Goal: Obtain resource: Download file/media

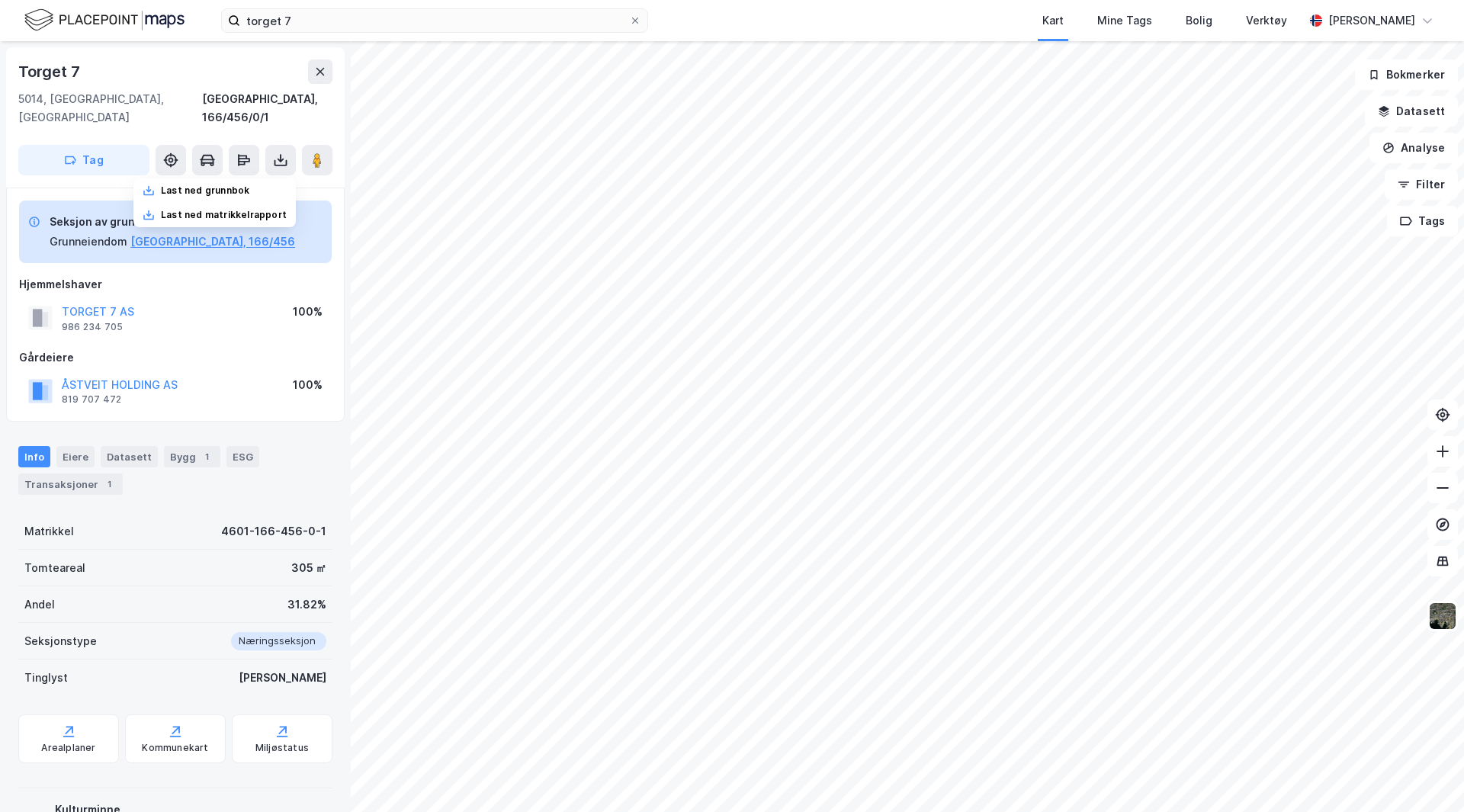
scroll to position [1, 0]
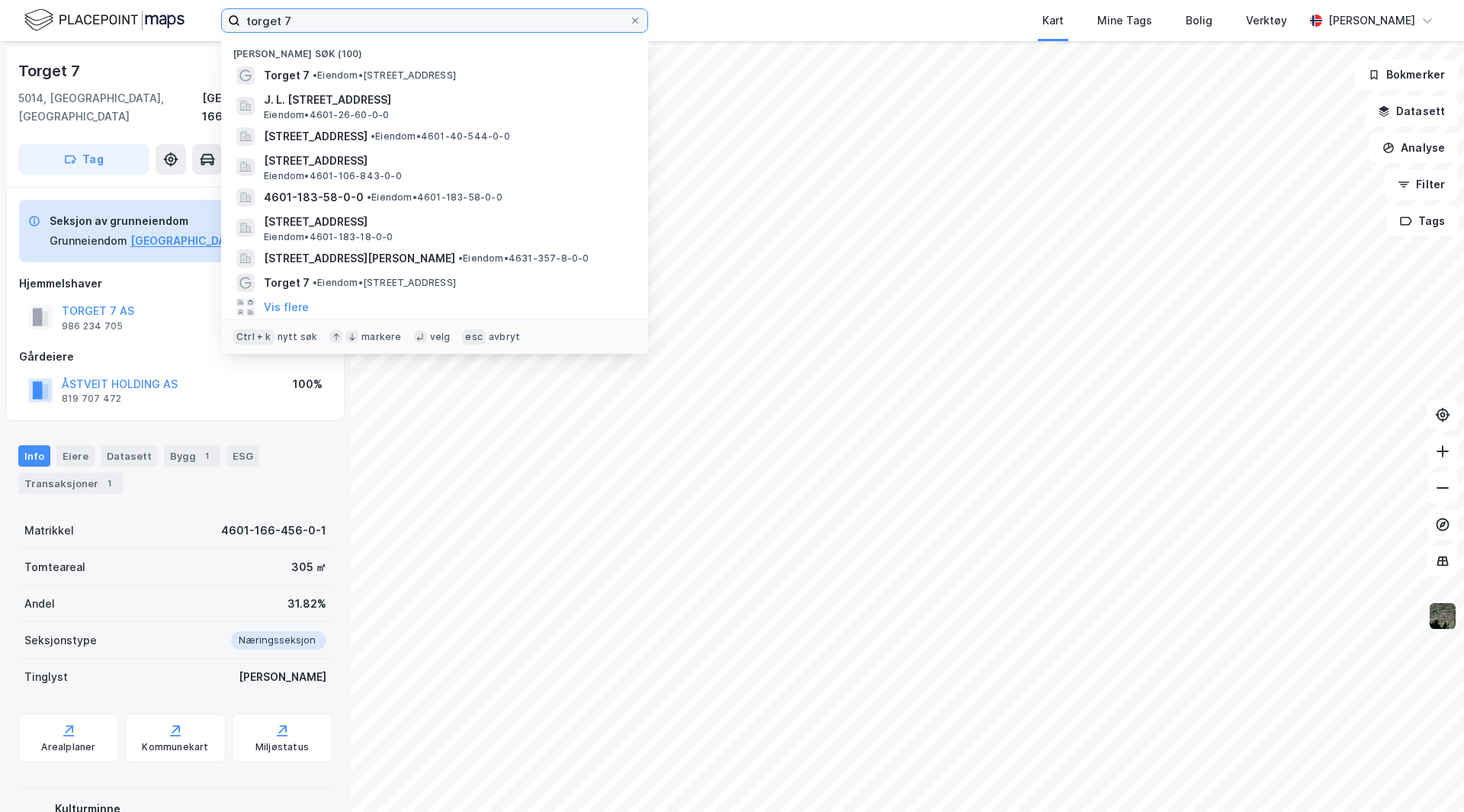
drag, startPoint x: 299, startPoint y: 21, endPoint x: 134, endPoint y: 33, distance: 165.4
click at [134, 33] on div "torget 7 Nylige søk (100) Torget 7 • Eiendom • [STREET_ADDRESS] J. L. [STREET_A…" at bounding box center [732, 21] width 1464 height 41
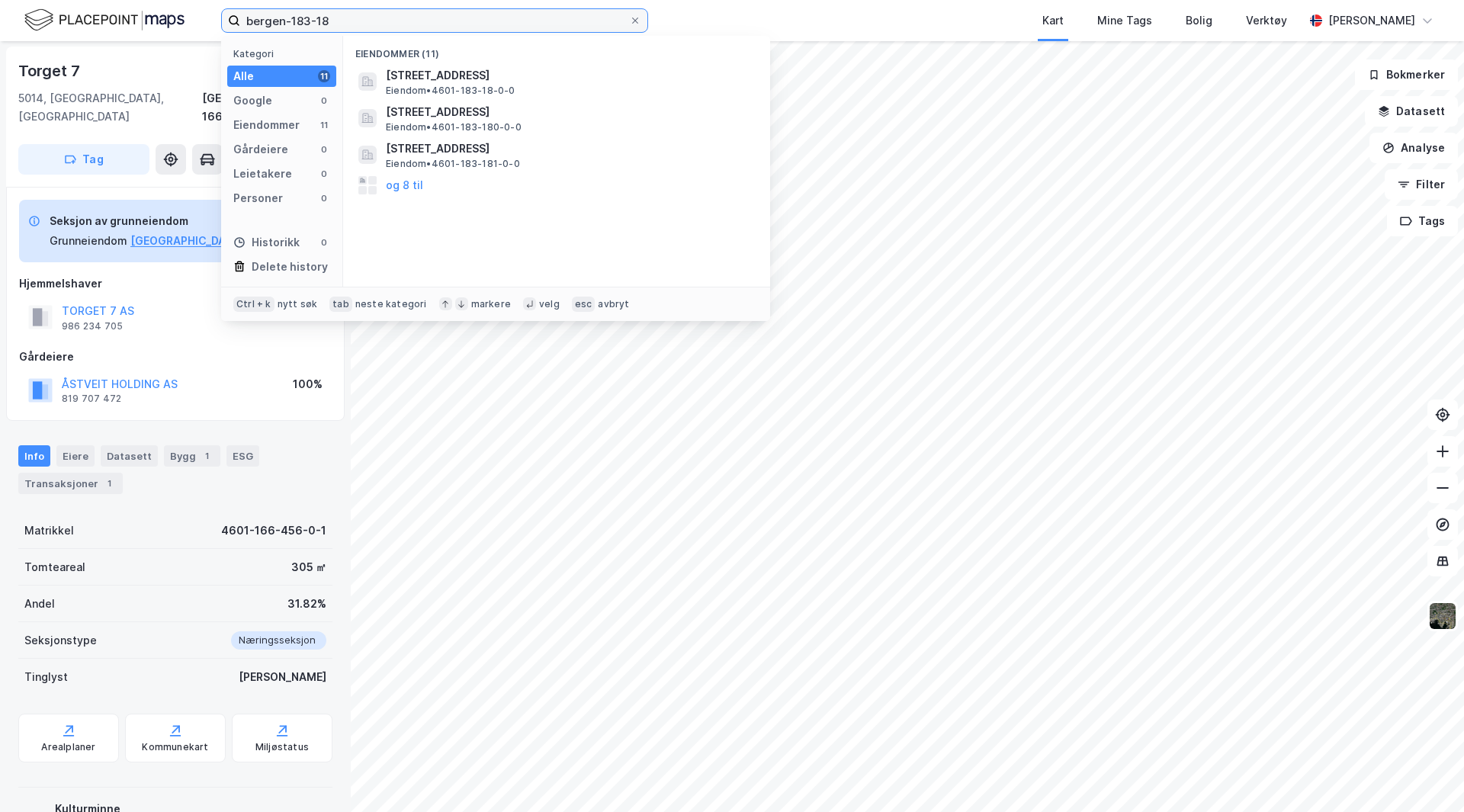
type input "bergen-183-18"
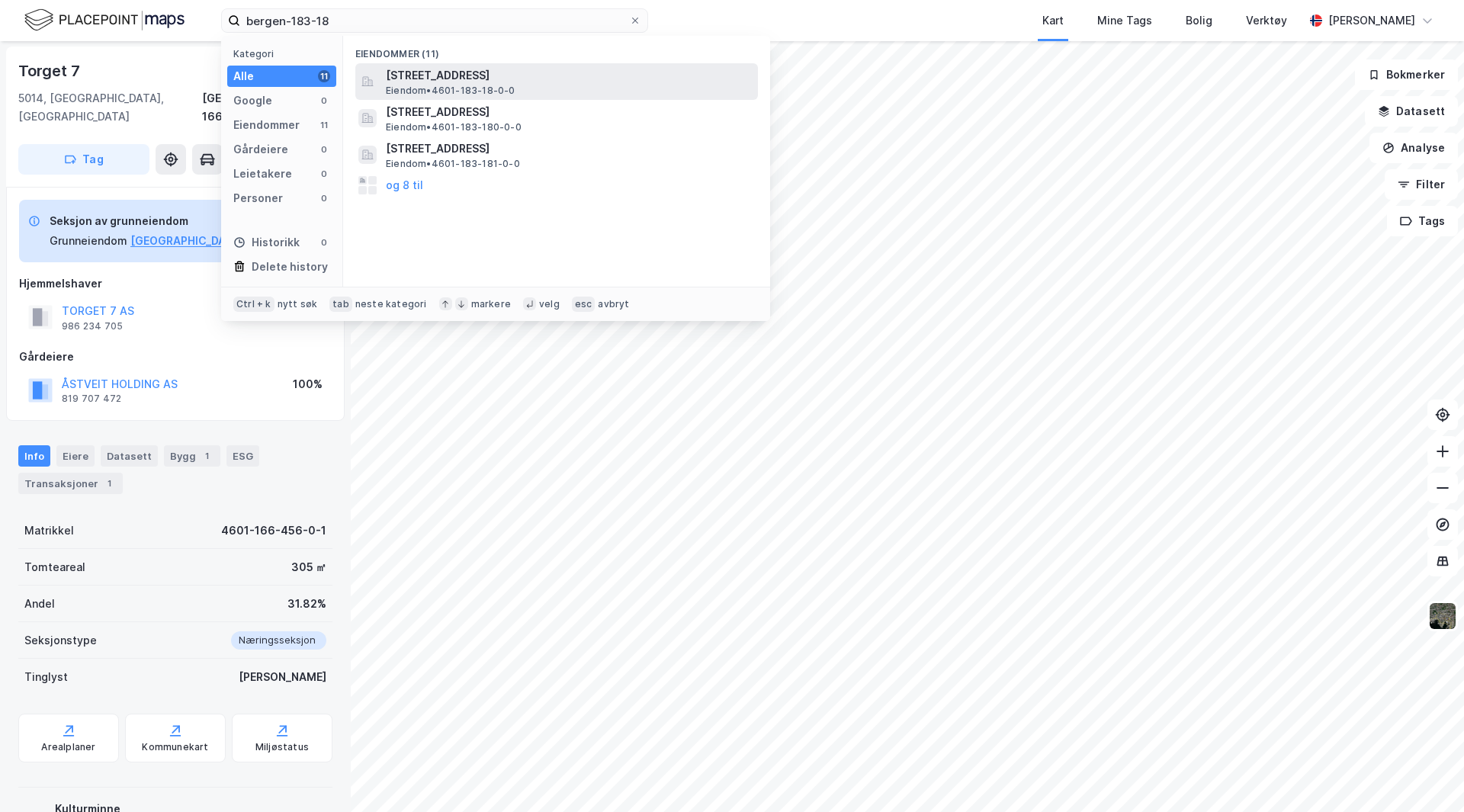
click at [446, 85] on span "Eiendom • 4601-183-18-0-0" at bounding box center [450, 91] width 130 height 13
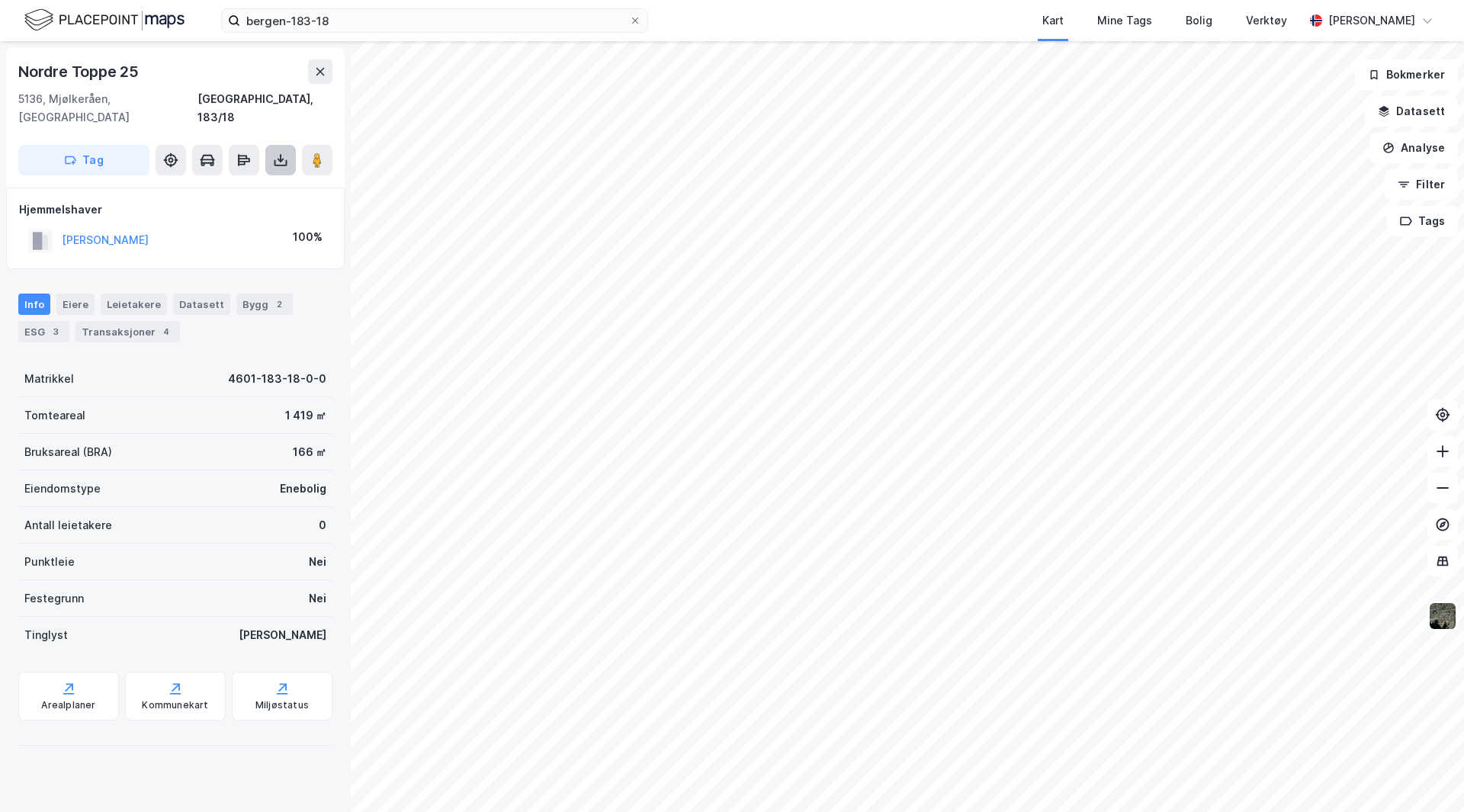
click at [273, 153] on icon at bounding box center [280, 160] width 15 height 15
click at [239, 184] on div "Last ned grunnbok" at bounding box center [205, 190] width 88 height 13
click at [323, 72] on icon at bounding box center [320, 71] width 13 height 13
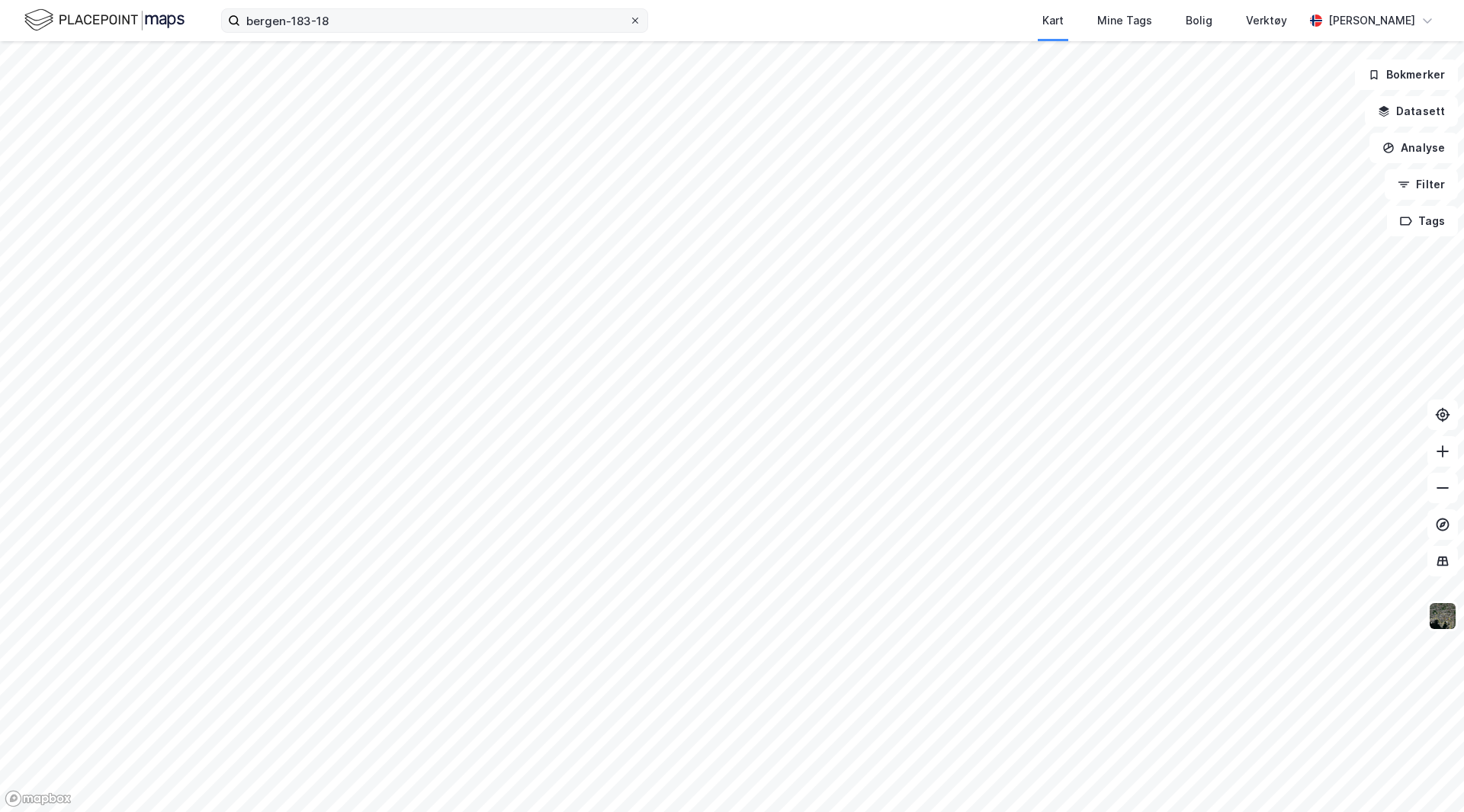
click at [634, 21] on icon at bounding box center [635, 21] width 9 height 9
click at [629, 21] on input "bergen-183-18" at bounding box center [434, 21] width 389 height 23
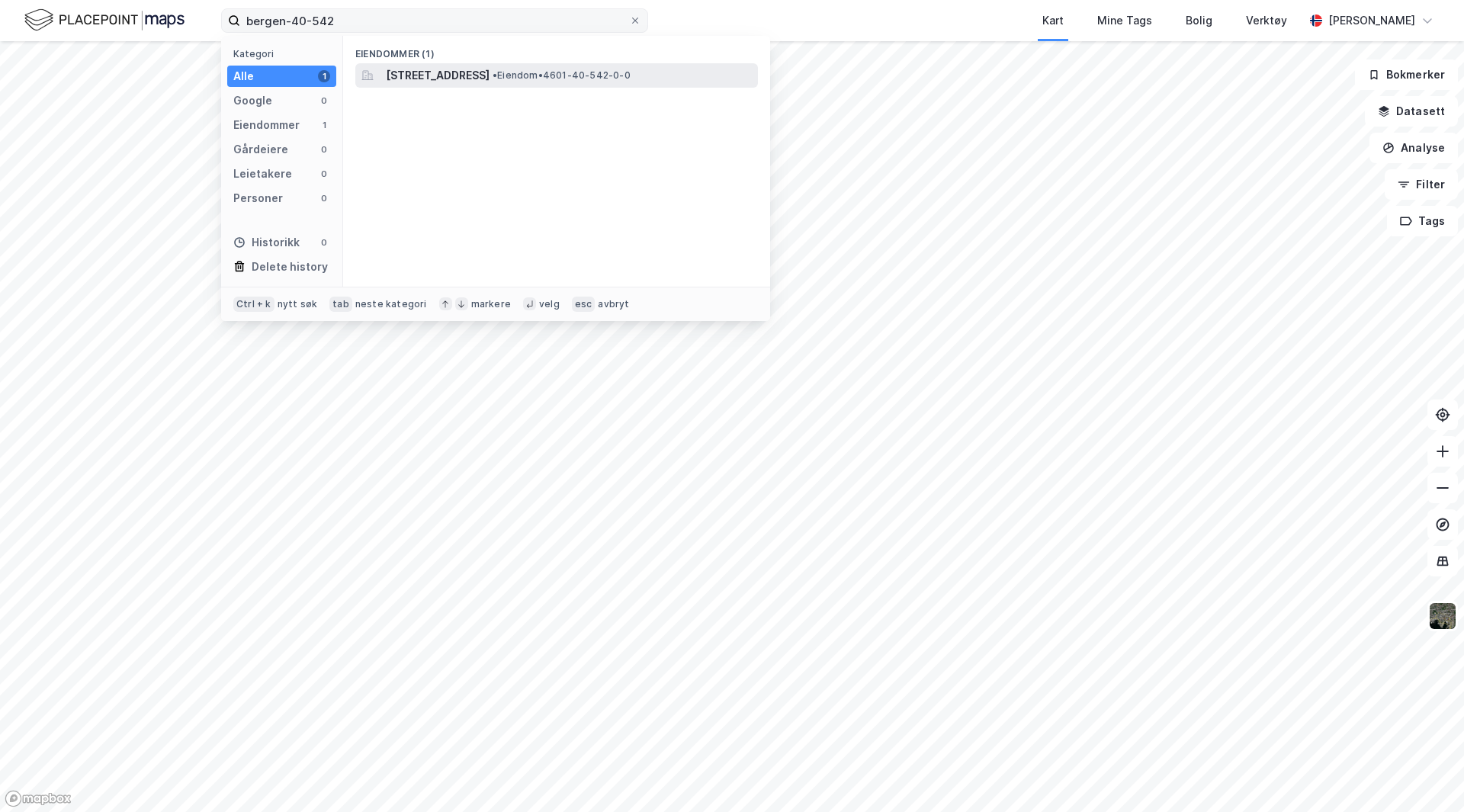
click at [490, 69] on span "[STREET_ADDRESS]" at bounding box center [438, 75] width 104 height 18
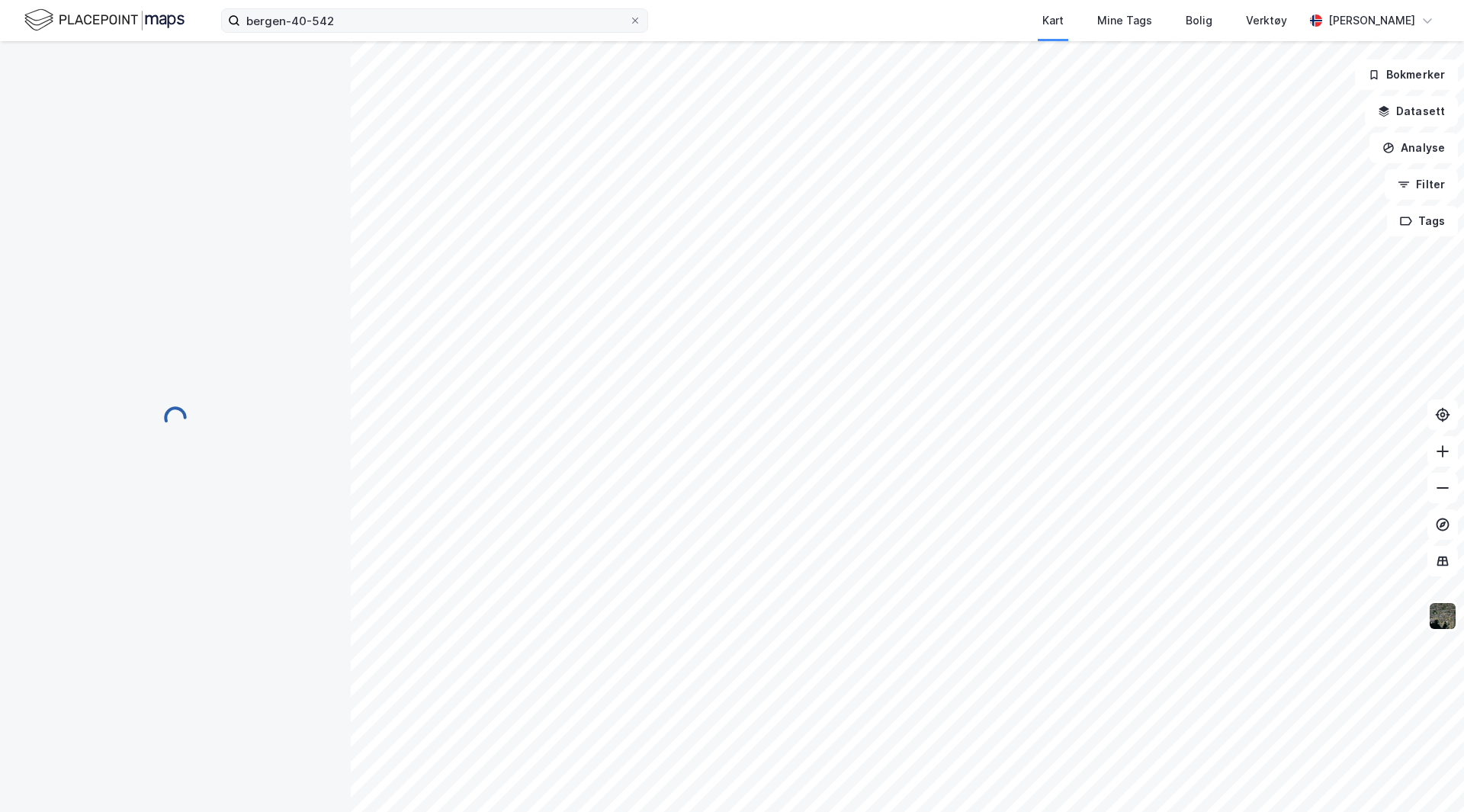
scroll to position [1, 0]
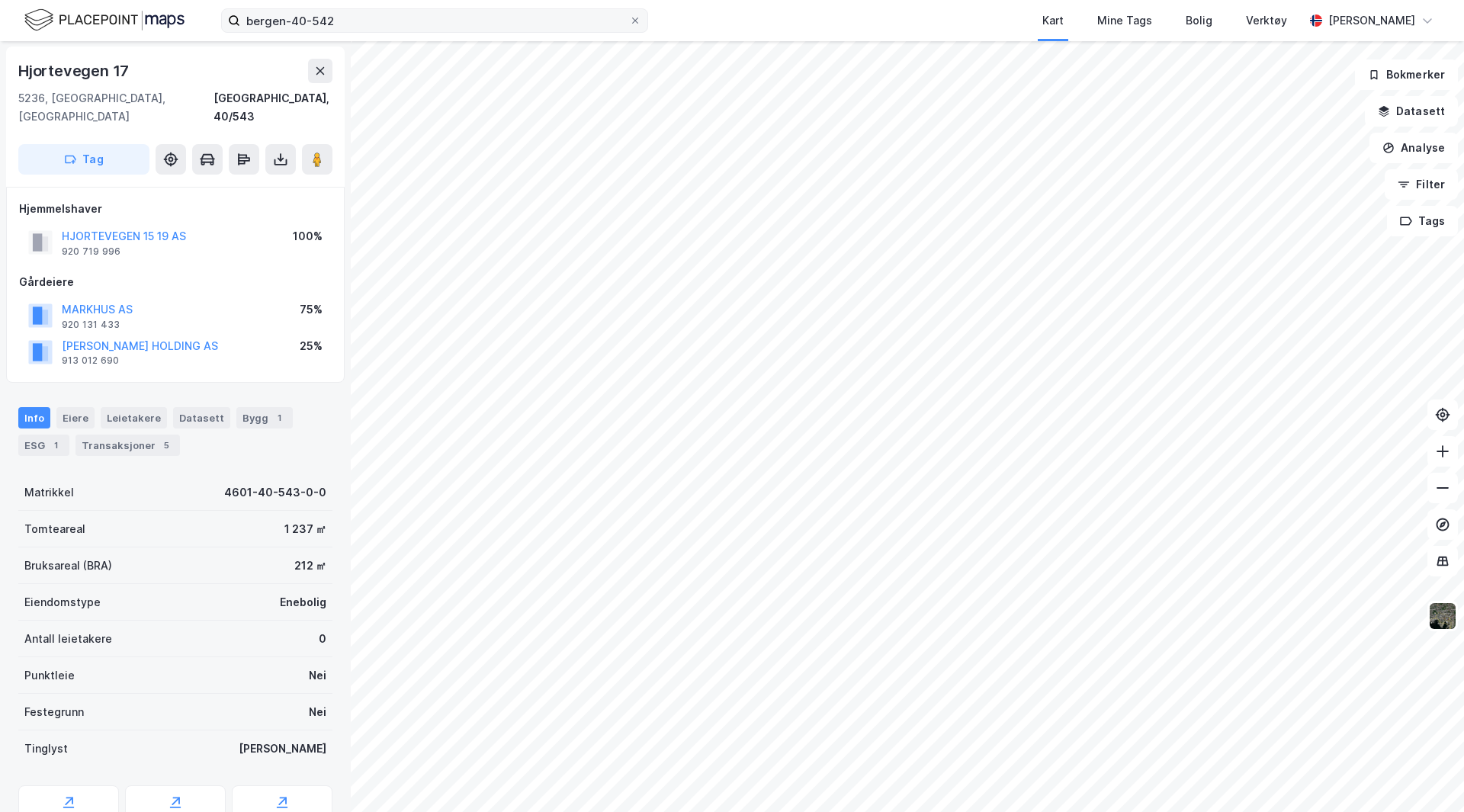
scroll to position [1, 0]
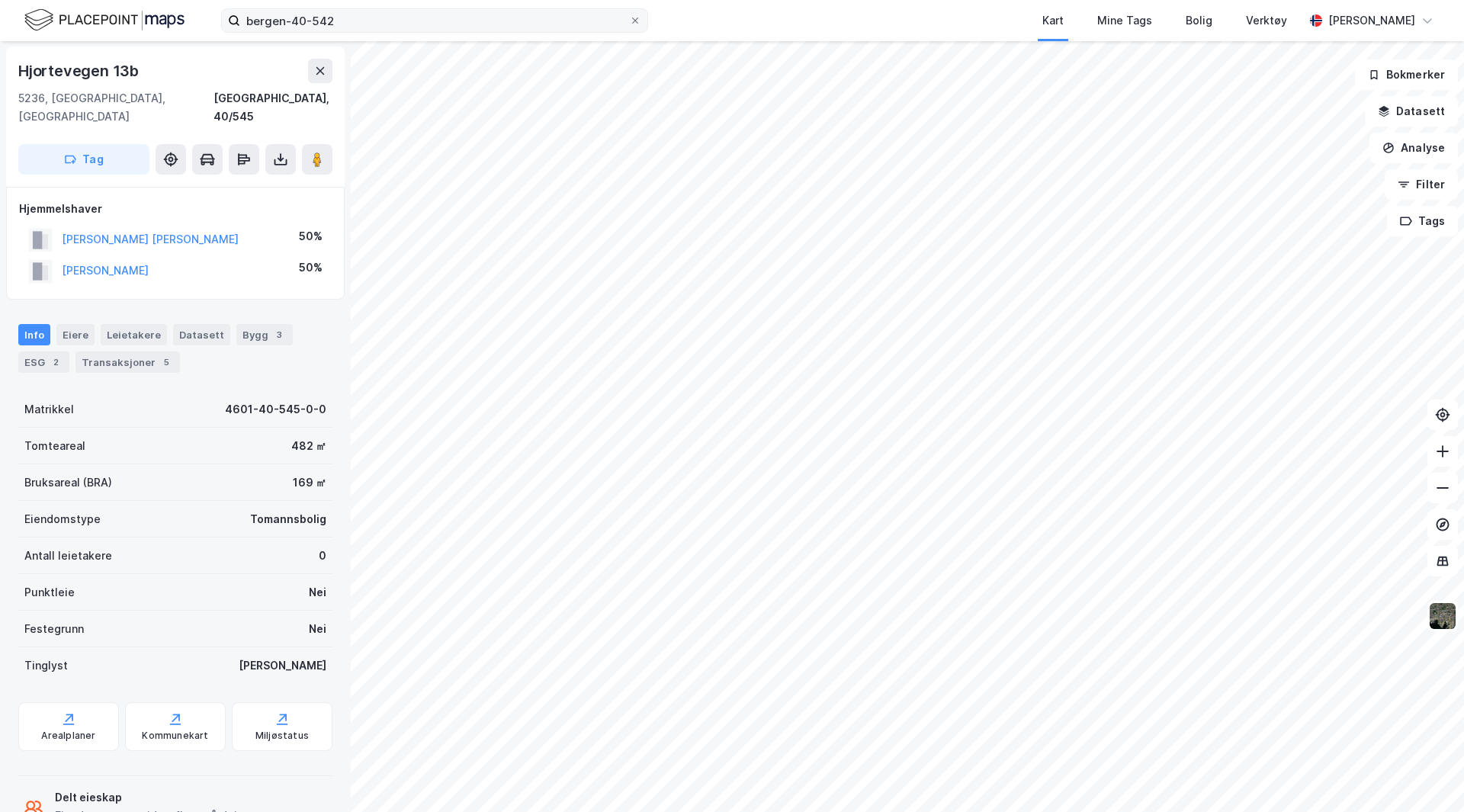
scroll to position [1, 0]
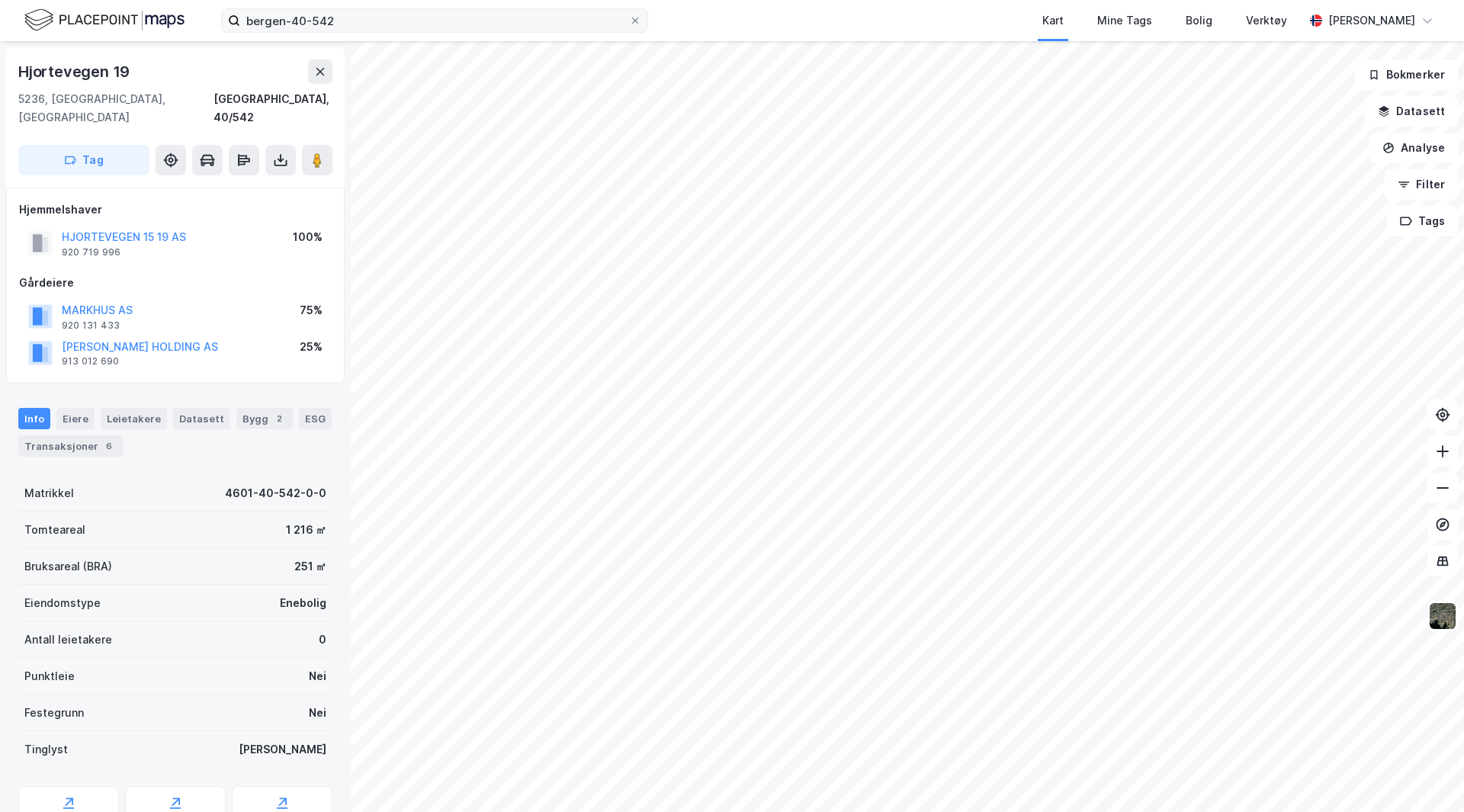
scroll to position [1, 0]
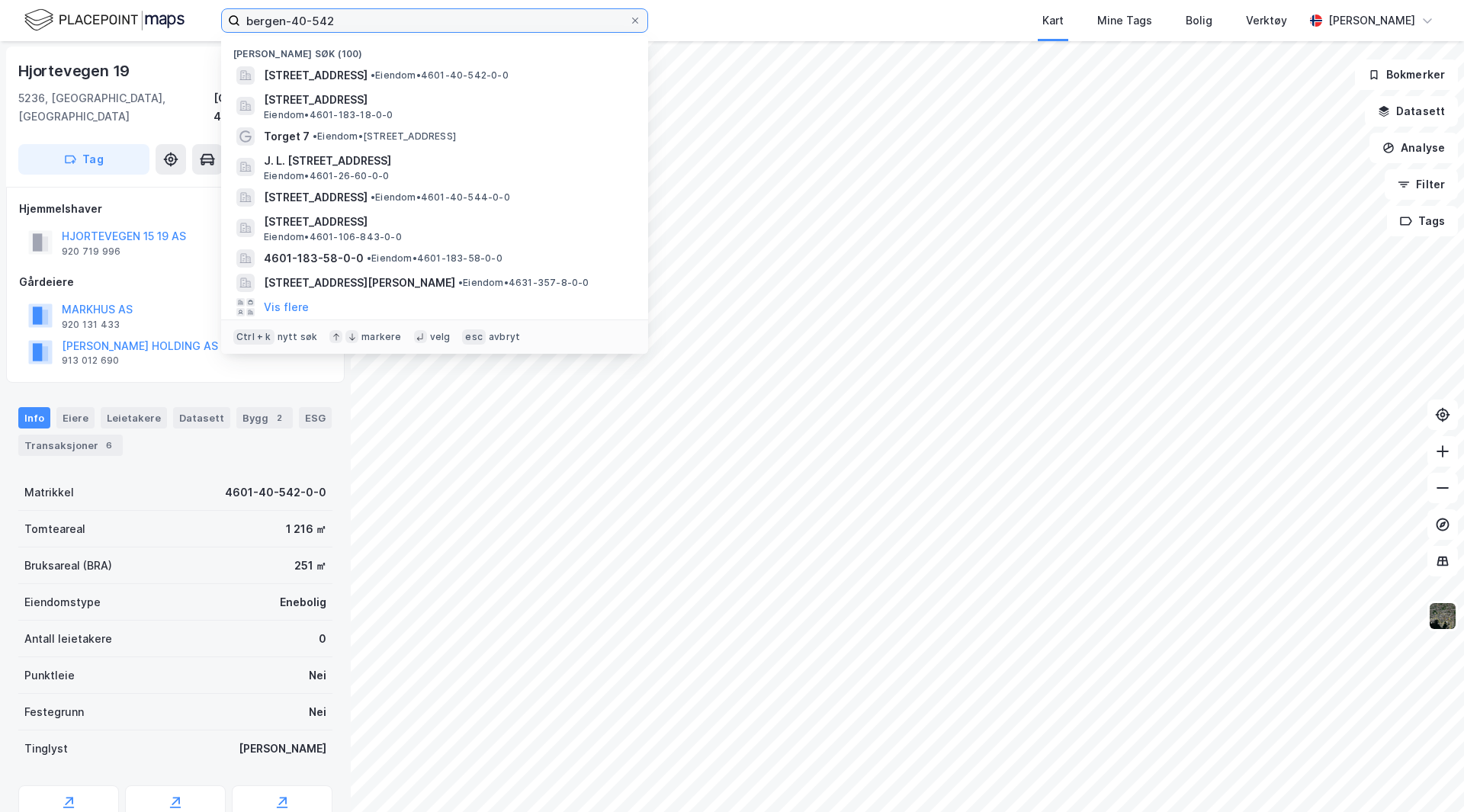
click at [375, 18] on input "bergen-40-542" at bounding box center [434, 21] width 389 height 23
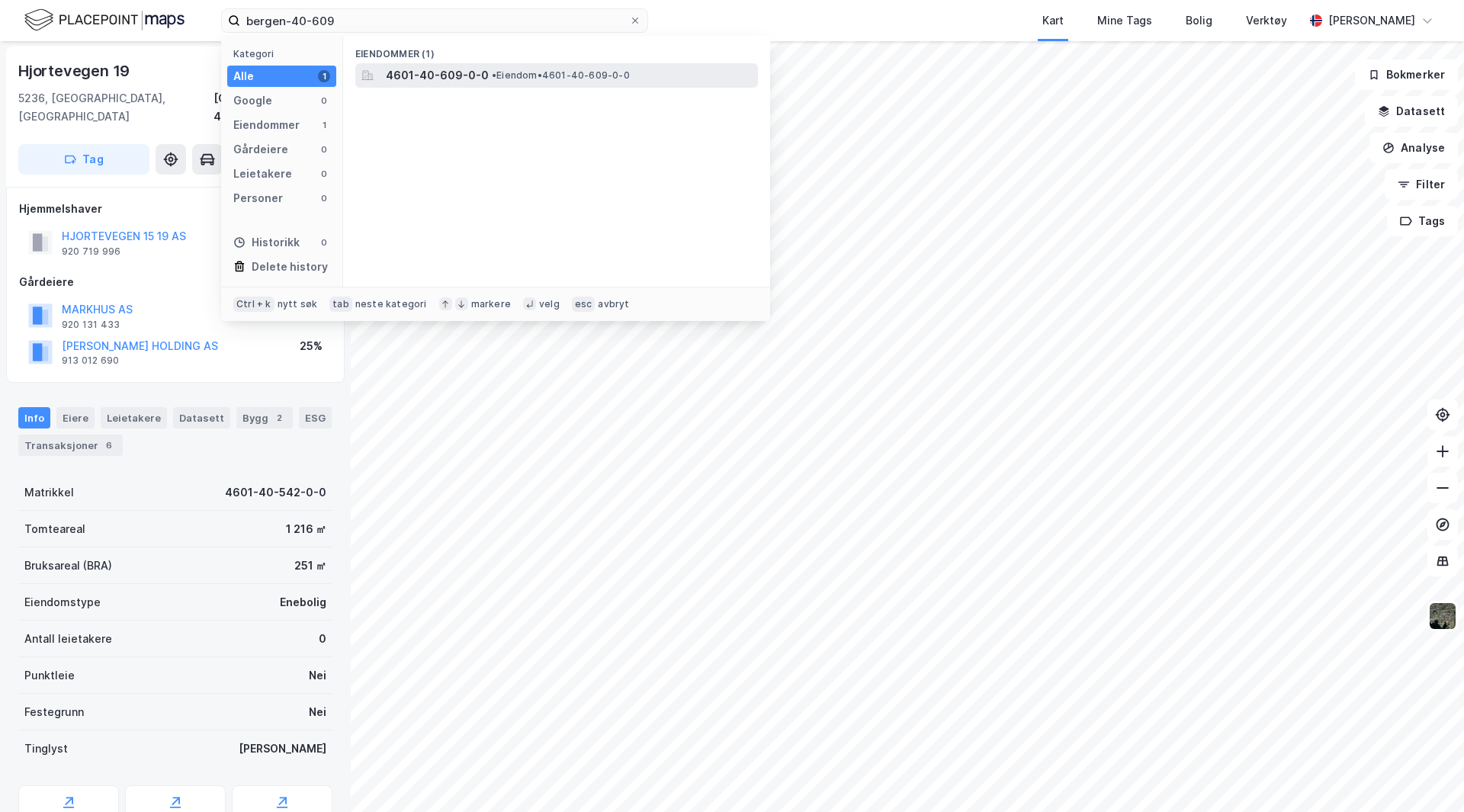
click at [459, 69] on span "4601-40-609-0-0" at bounding box center [437, 75] width 103 height 18
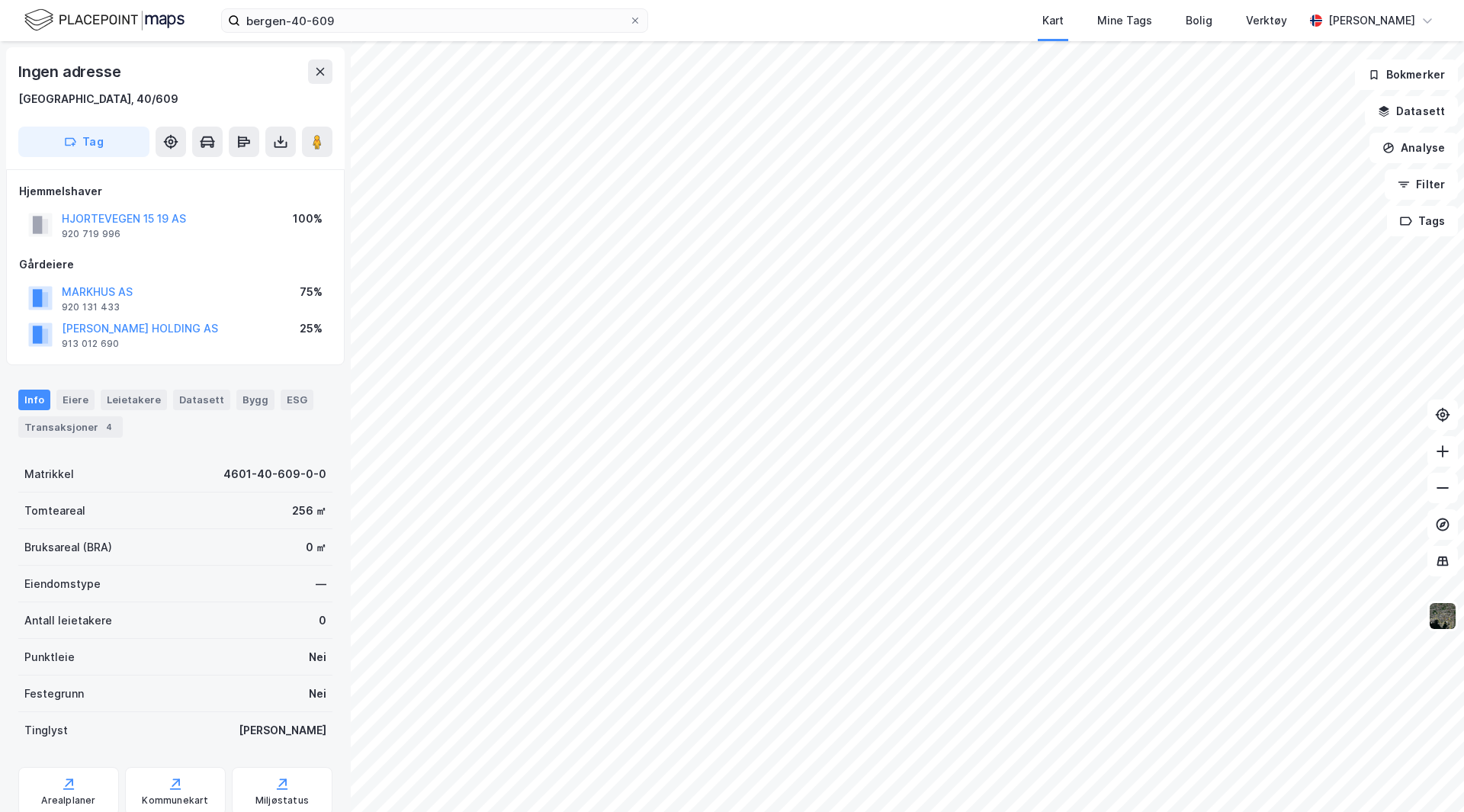
scroll to position [1, 0]
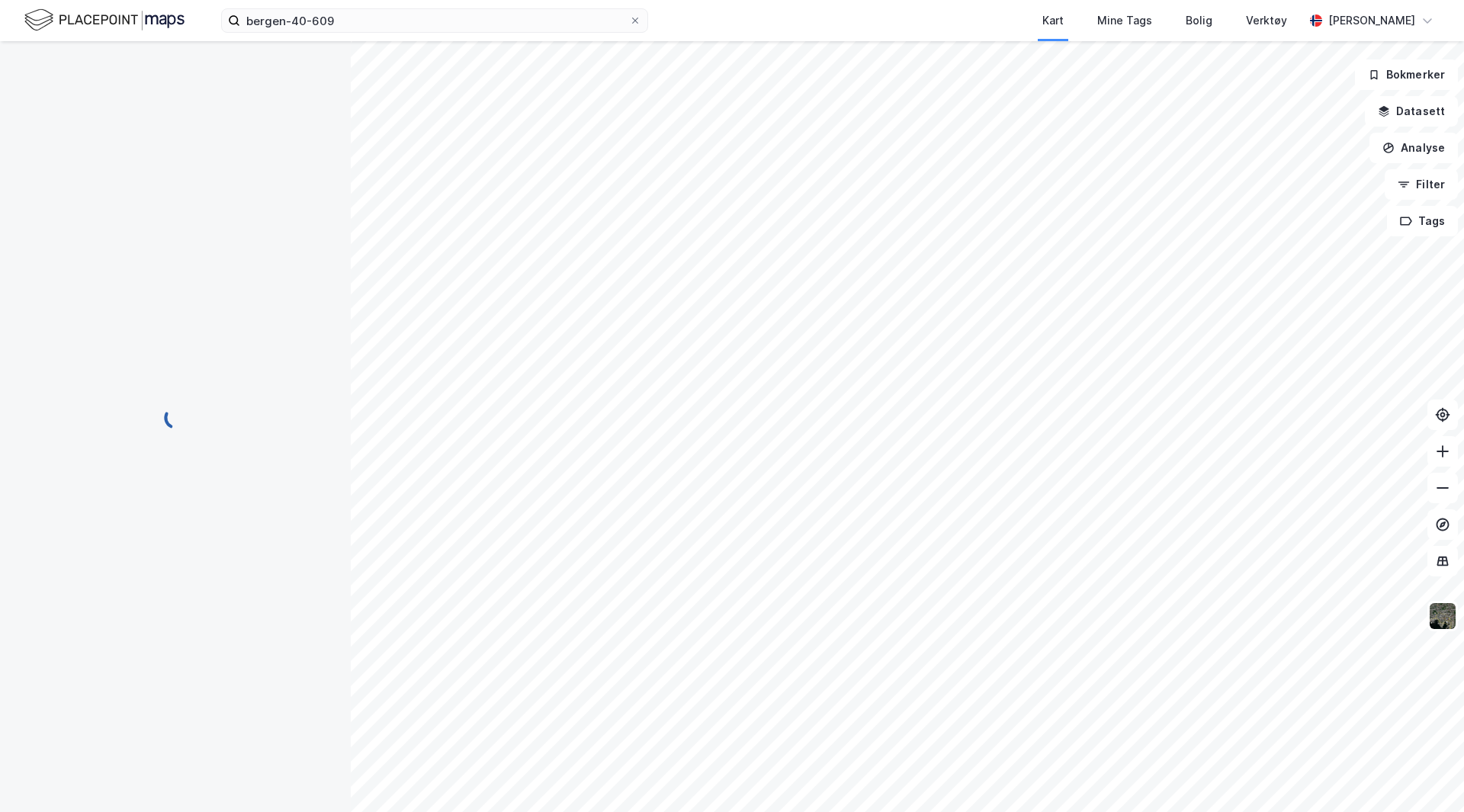
scroll to position [1, 0]
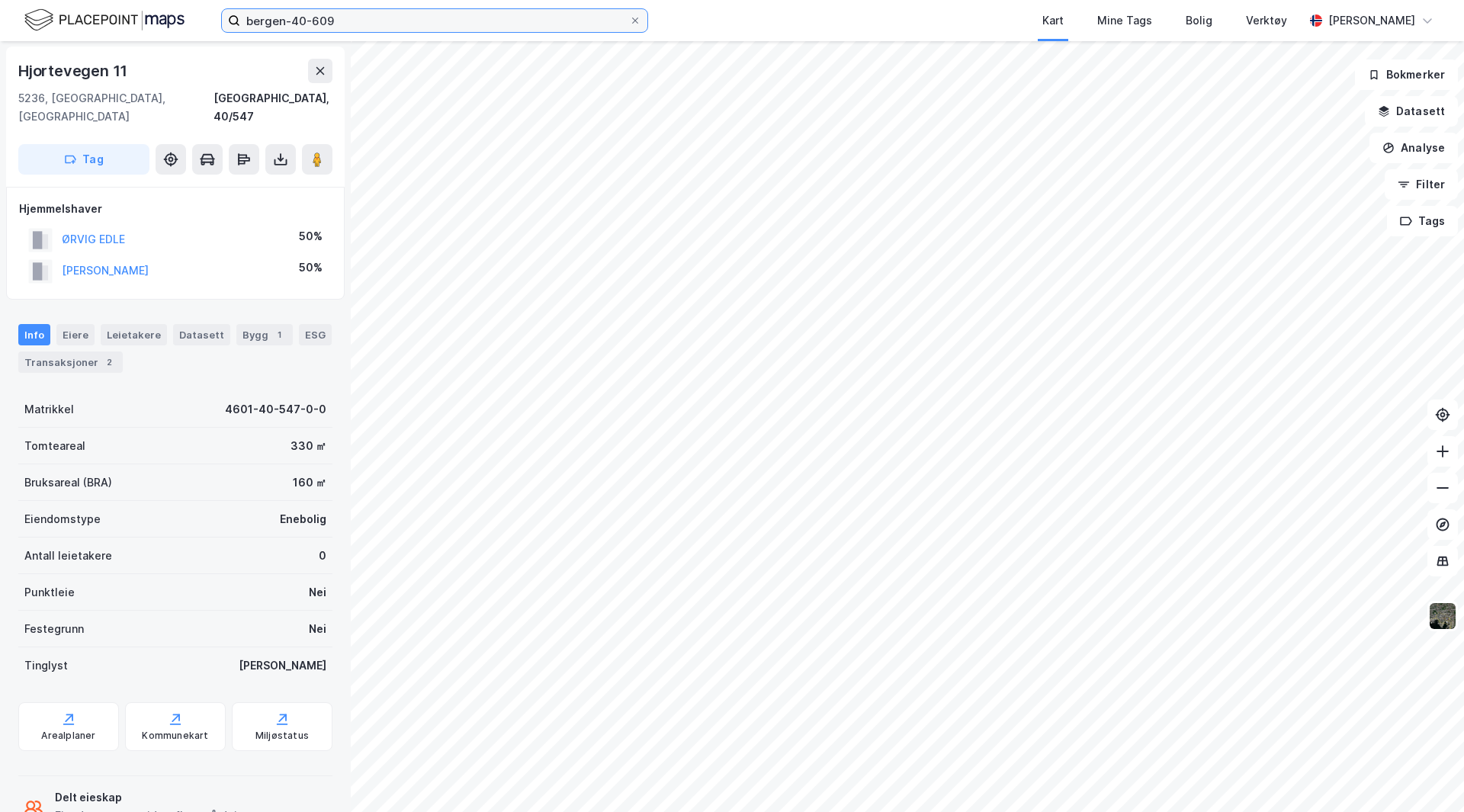
click at [361, 28] on input "bergen-40-609" at bounding box center [434, 21] width 389 height 23
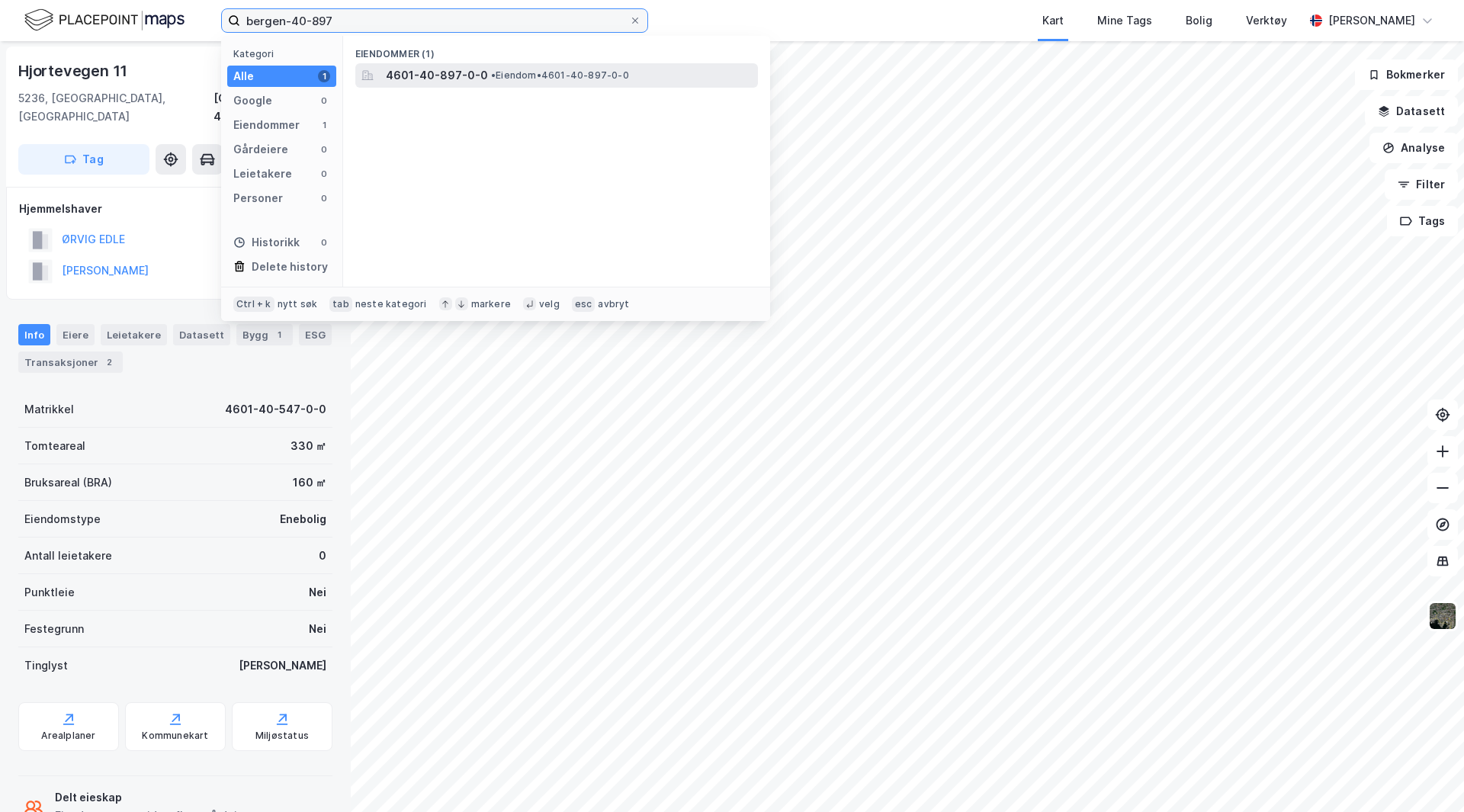
type input "bergen-40-897"
click at [506, 77] on span "• Eiendom • 4601-40-897-0-0" at bounding box center [560, 76] width 138 height 13
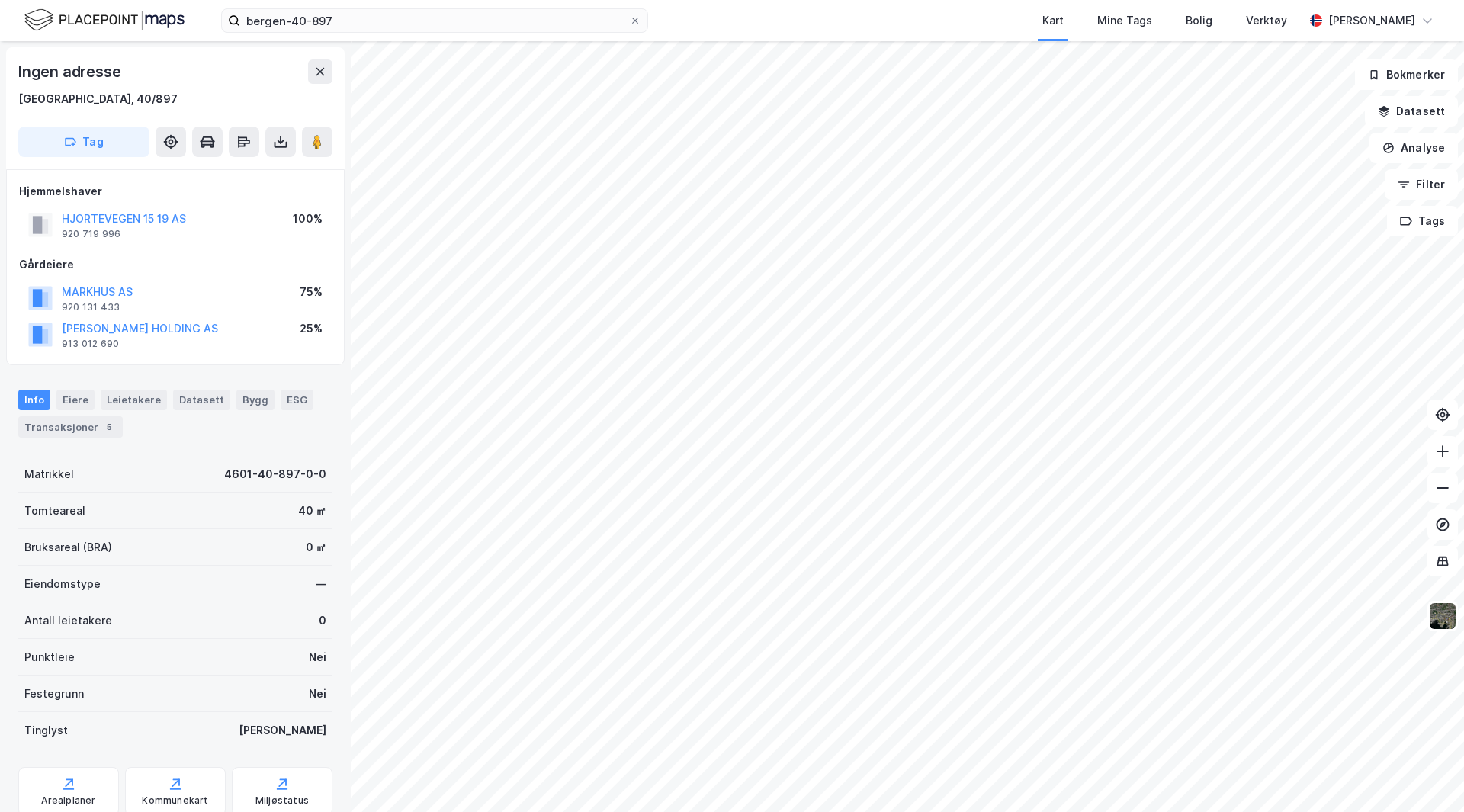
scroll to position [1, 0]
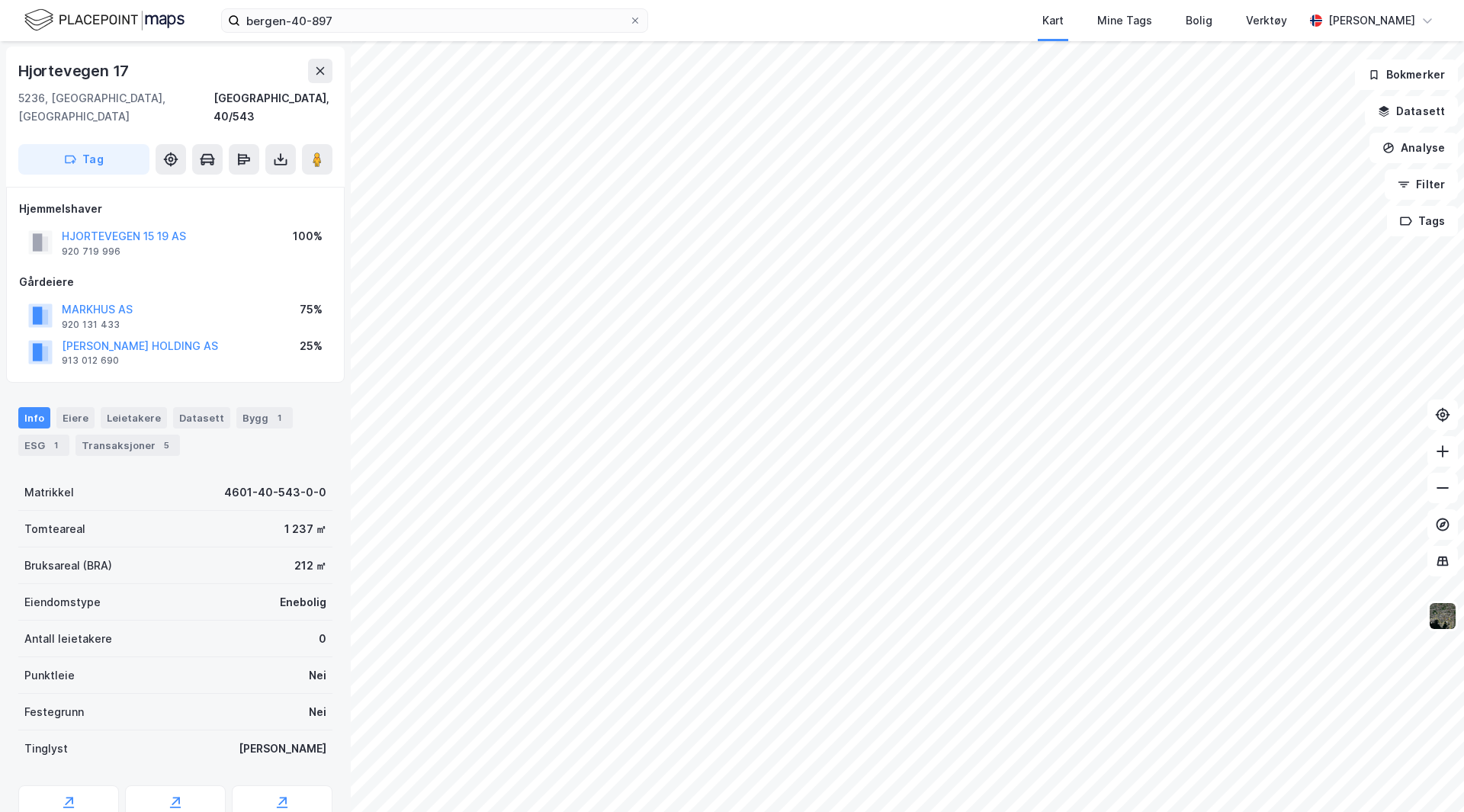
scroll to position [1, 0]
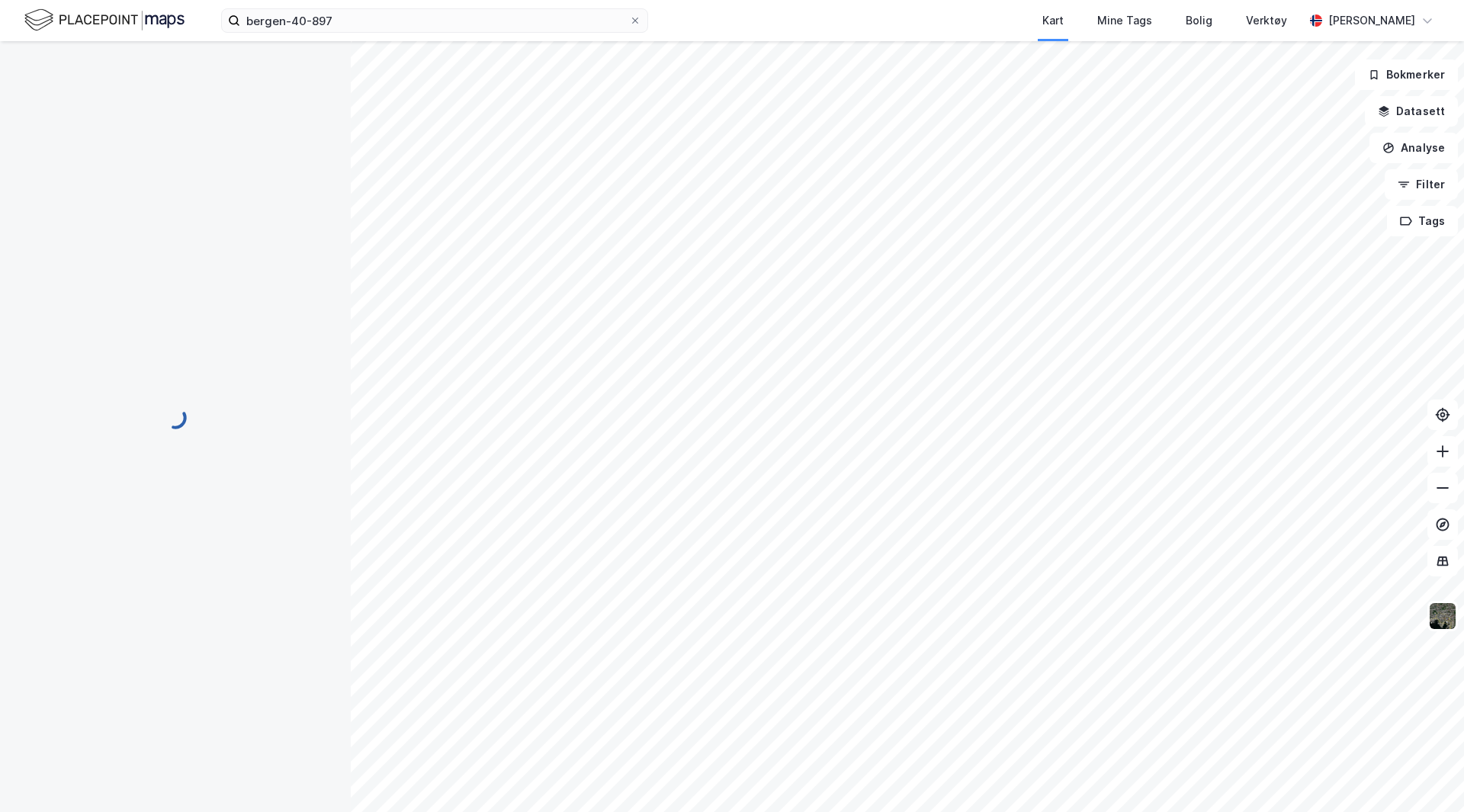
scroll to position [1, 0]
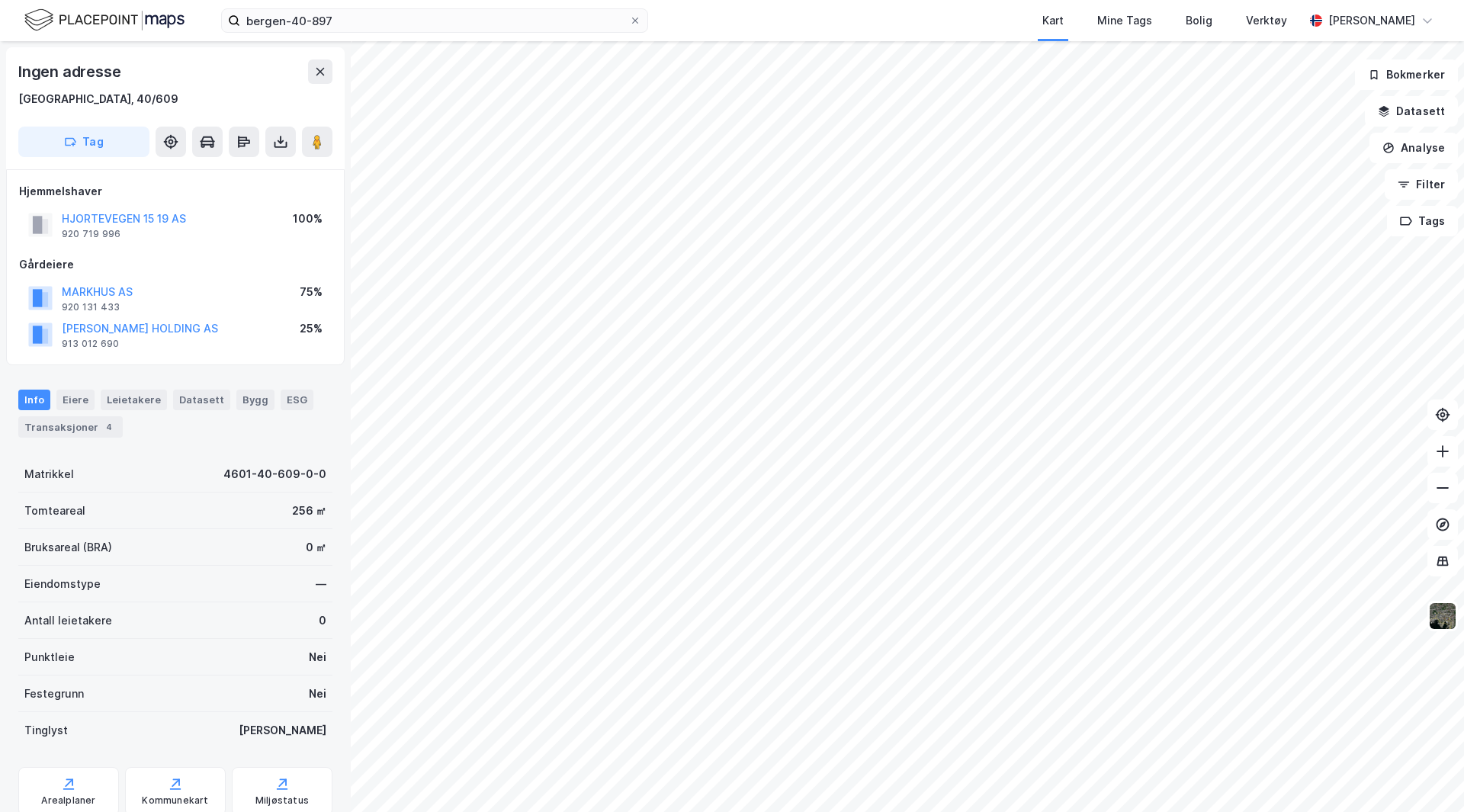
scroll to position [1, 0]
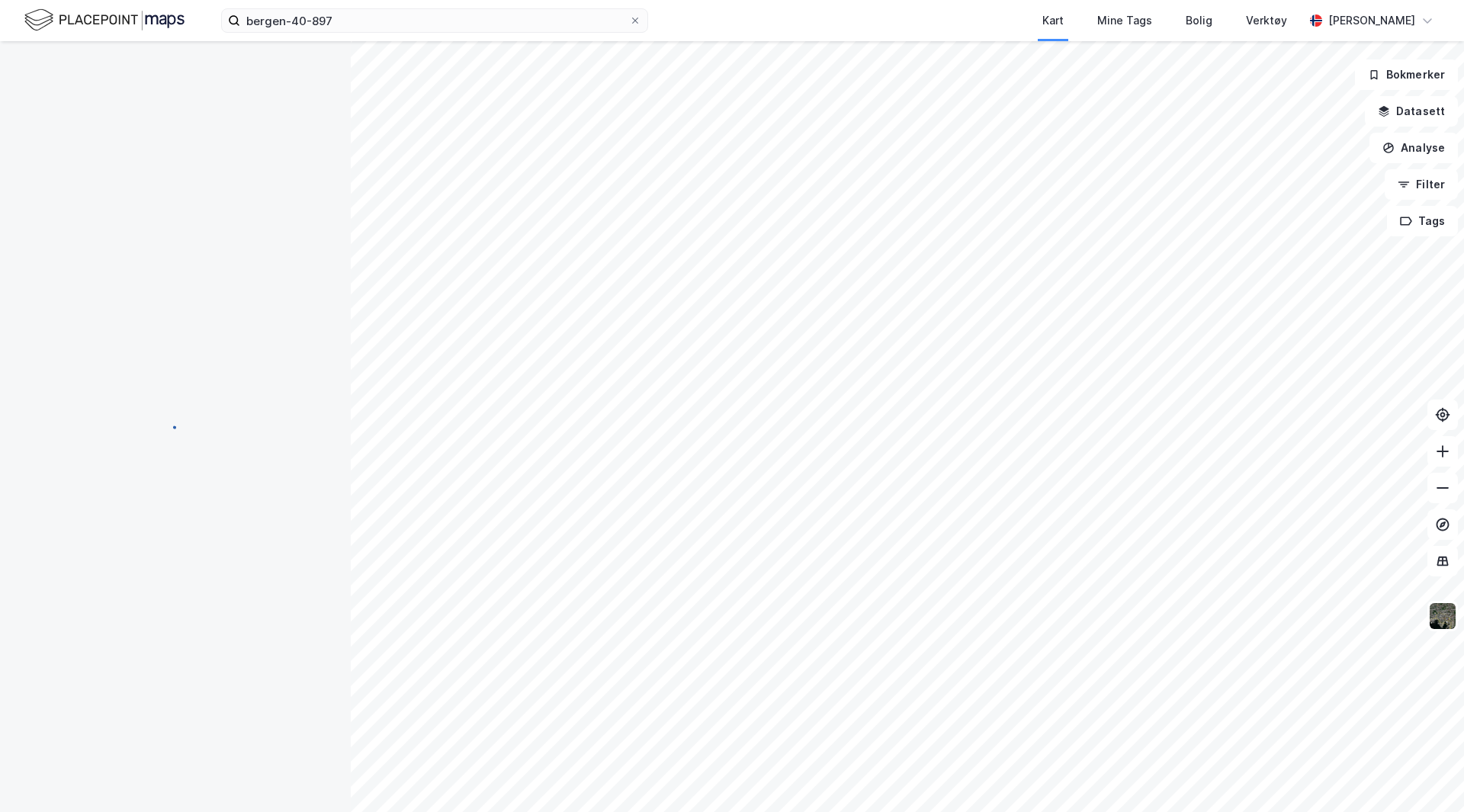
scroll to position [1, 0]
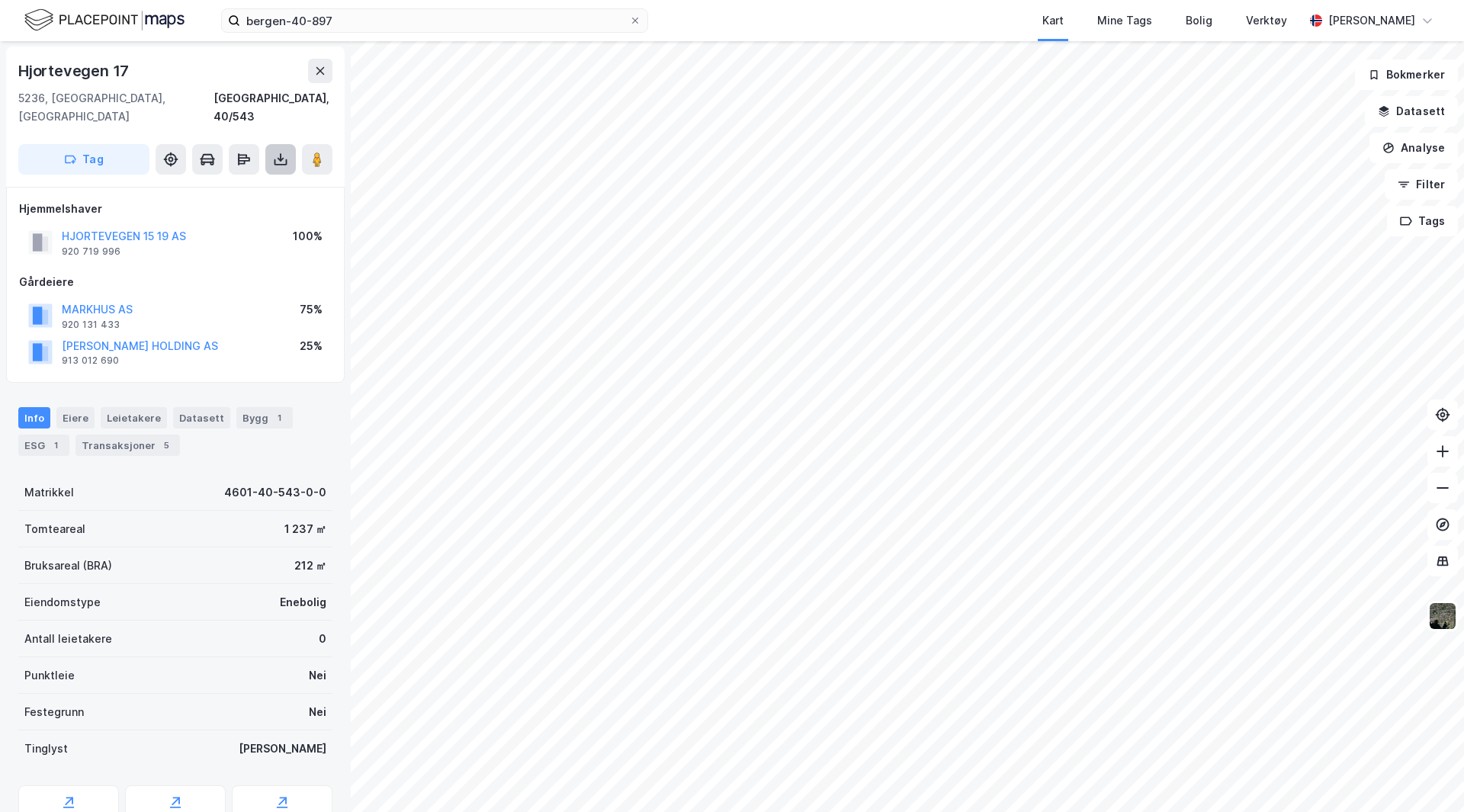
click at [282, 152] on icon at bounding box center [280, 159] width 15 height 15
click at [231, 184] on div "Last ned grunnbok" at bounding box center [205, 190] width 88 height 13
